Goal: Browse casually

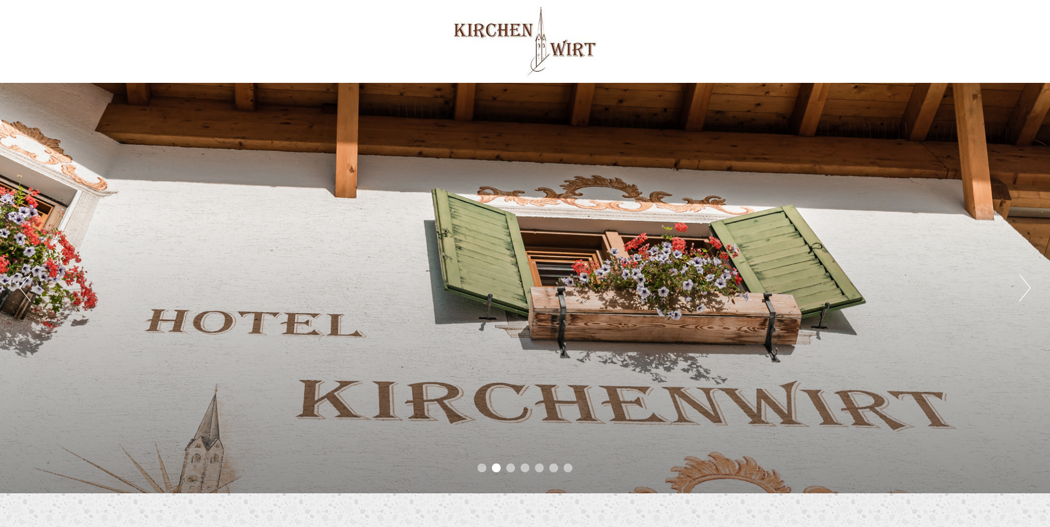
click at [1019, 291] on div "Previous Next 1 2 3 4 5 6 7" at bounding box center [525, 288] width 1050 height 410
click at [1025, 287] on button "Next" at bounding box center [1026, 288] width 12 height 28
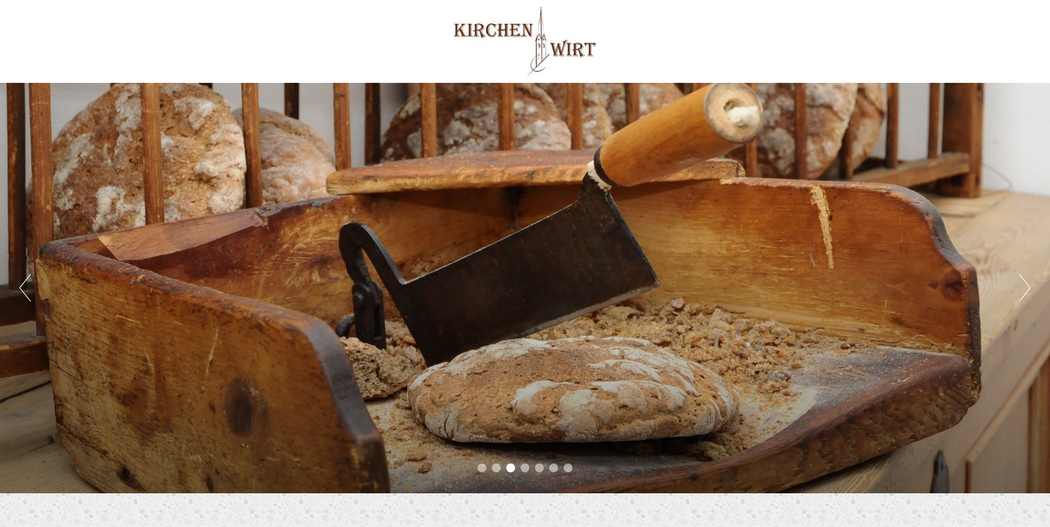
click at [1025, 287] on button "Next" at bounding box center [1026, 288] width 12 height 28
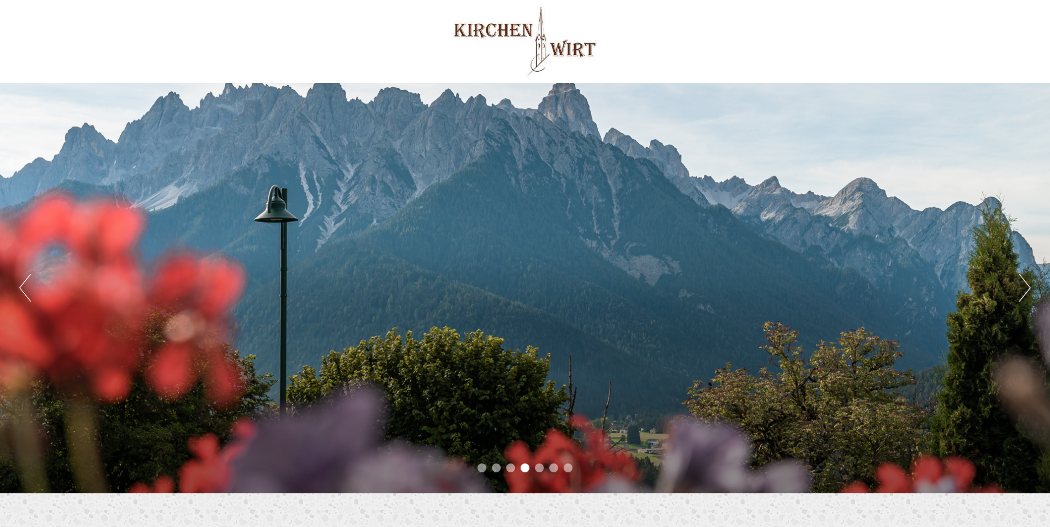
click at [1025, 287] on button "Next" at bounding box center [1026, 288] width 12 height 28
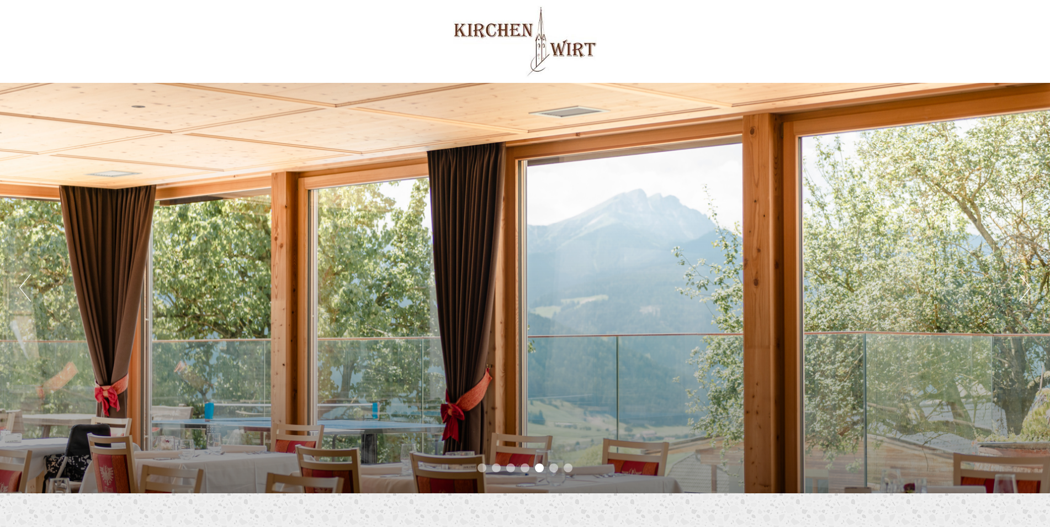
click at [1025, 287] on button "Next" at bounding box center [1026, 288] width 12 height 28
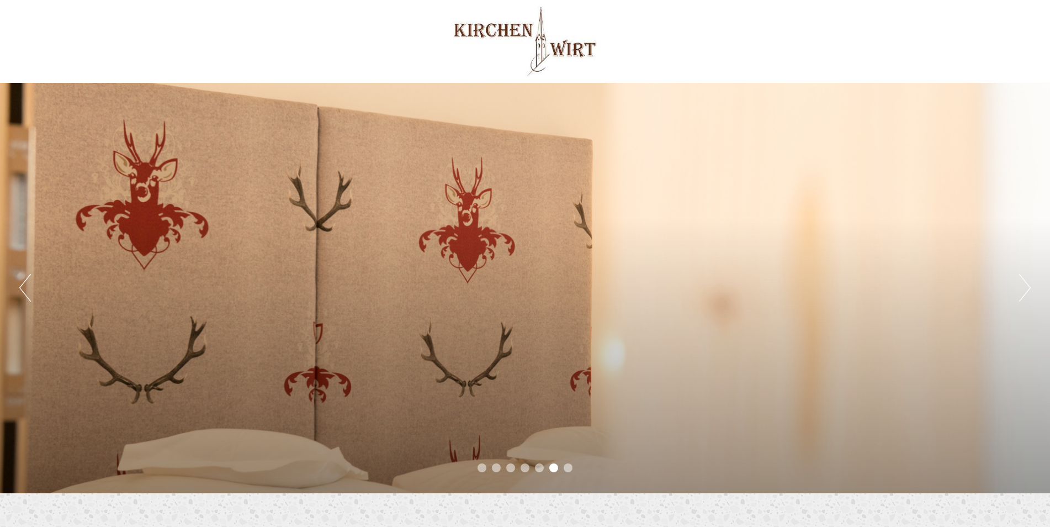
click at [1025, 287] on button "Next" at bounding box center [1026, 288] width 12 height 28
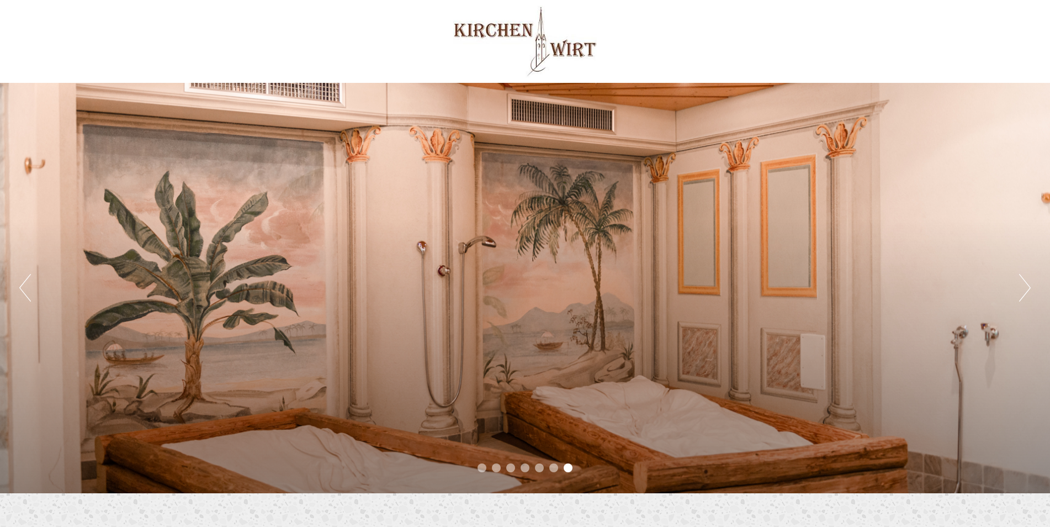
click at [1025, 287] on button "Next" at bounding box center [1026, 288] width 12 height 28
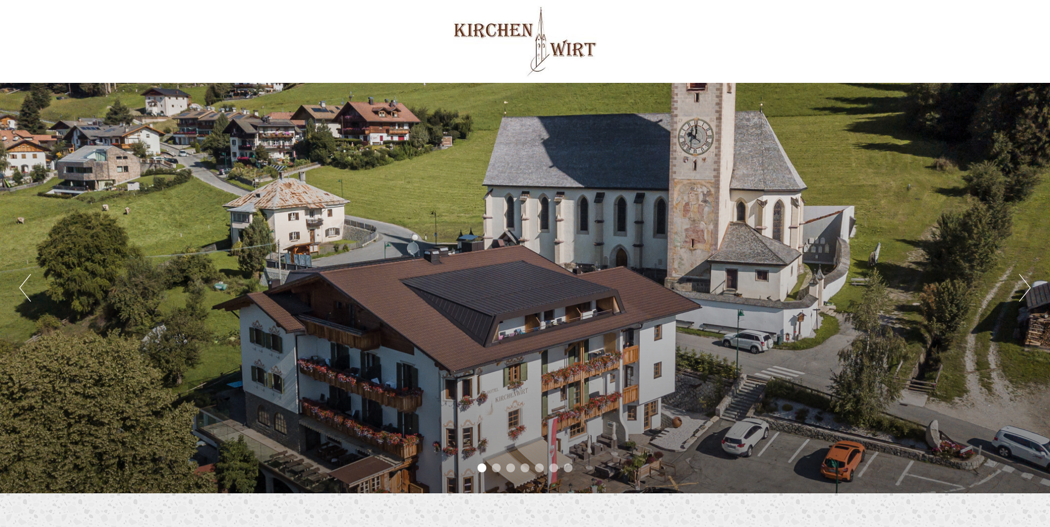
click at [1025, 287] on button "Next" at bounding box center [1026, 288] width 12 height 28
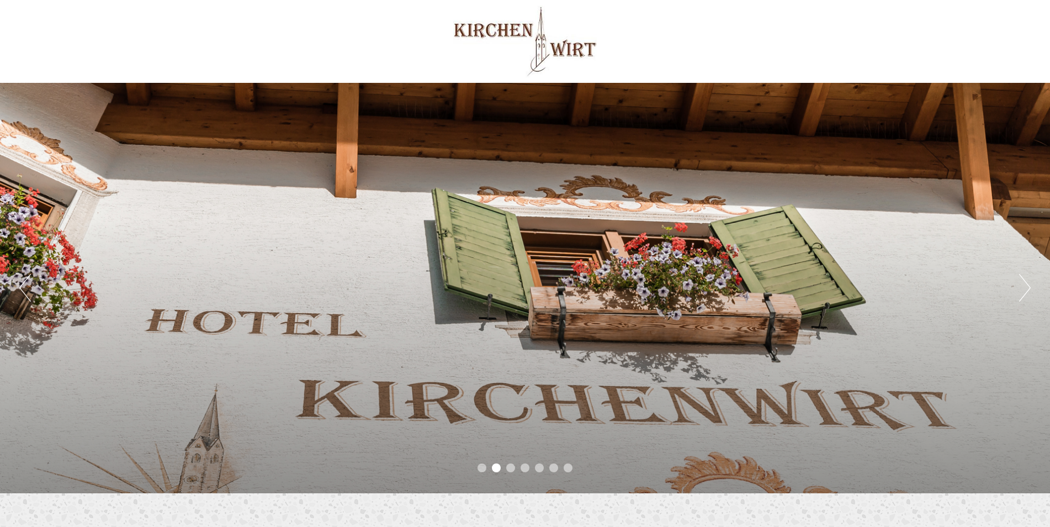
click at [1025, 287] on button "Next" at bounding box center [1026, 288] width 12 height 28
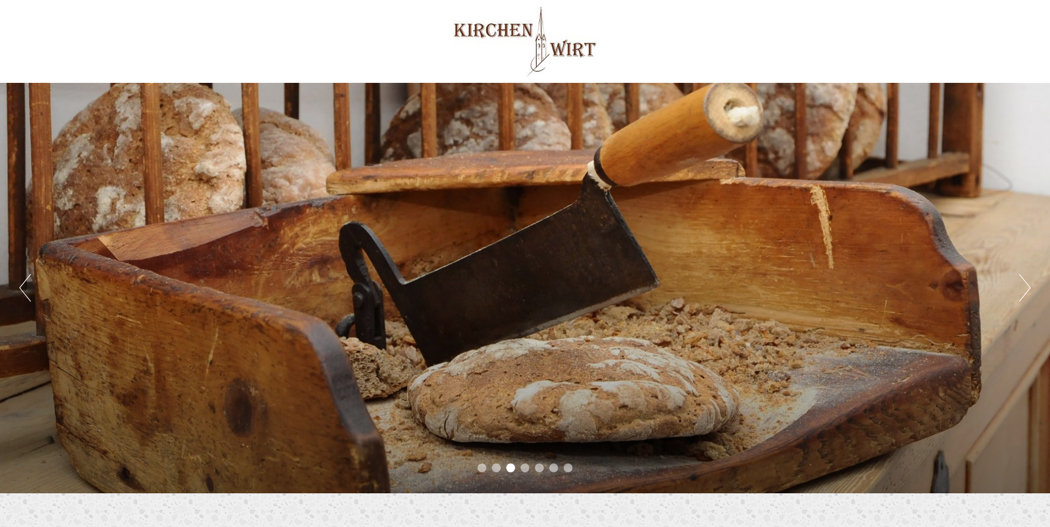
click at [1025, 287] on button "Next" at bounding box center [1026, 288] width 12 height 28
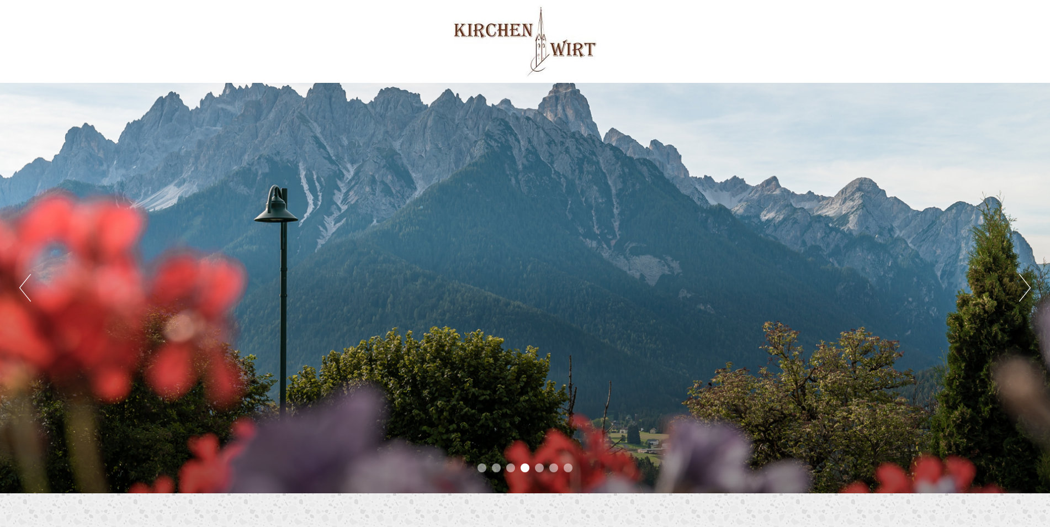
click at [1025, 287] on button "Next" at bounding box center [1026, 288] width 12 height 28
